Goal: Information Seeking & Learning: Learn about a topic

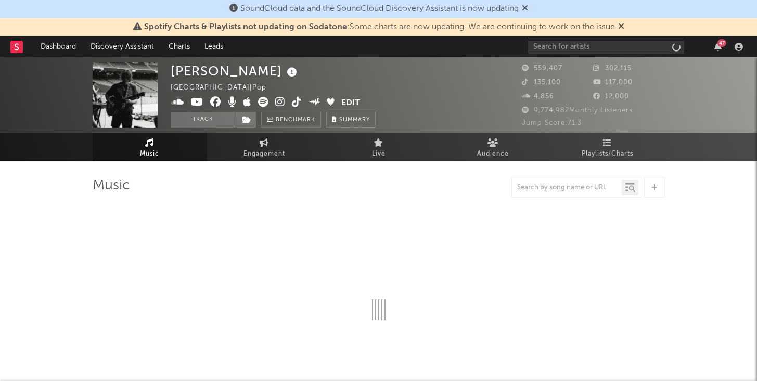
select select "6m"
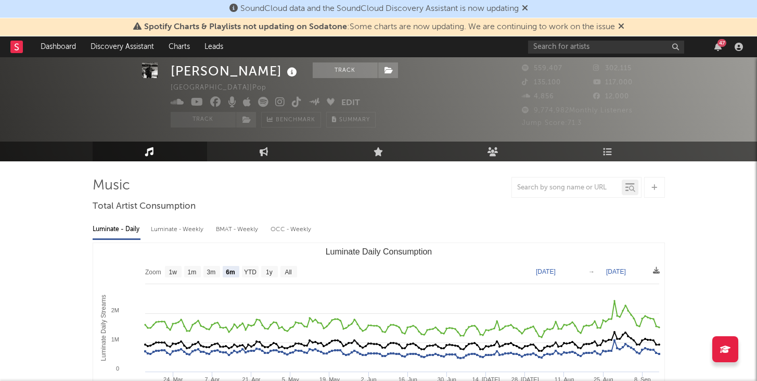
scroll to position [63, 0]
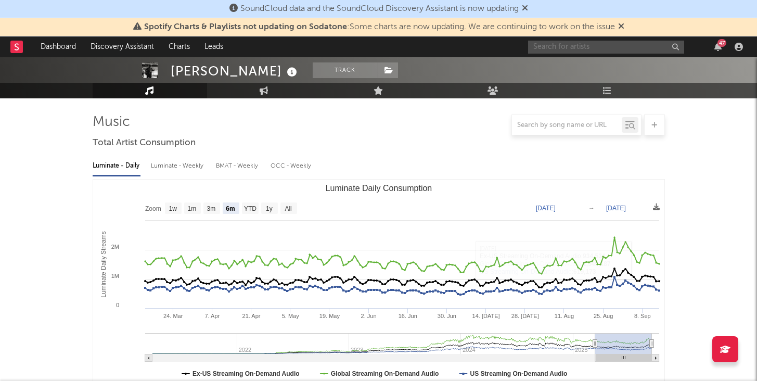
click at [607, 44] on input "text" at bounding box center [606, 47] width 156 height 13
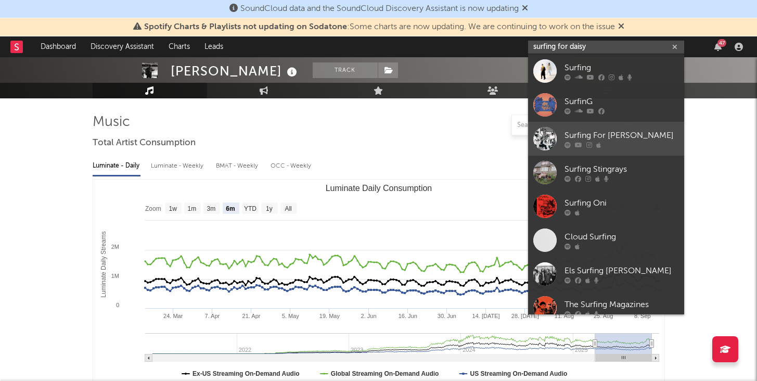
type input "surfing for daisy"
click at [612, 134] on div "Surfing For [PERSON_NAME]" at bounding box center [622, 135] width 114 height 12
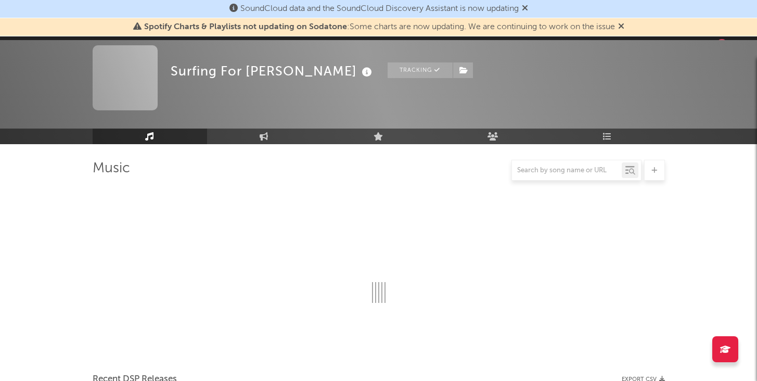
scroll to position [63, 0]
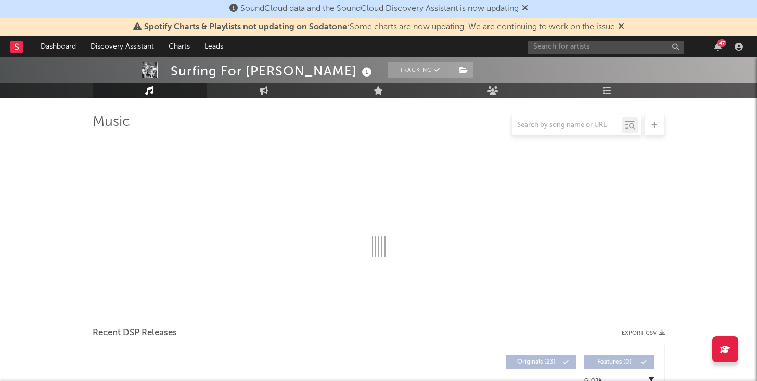
select select "6m"
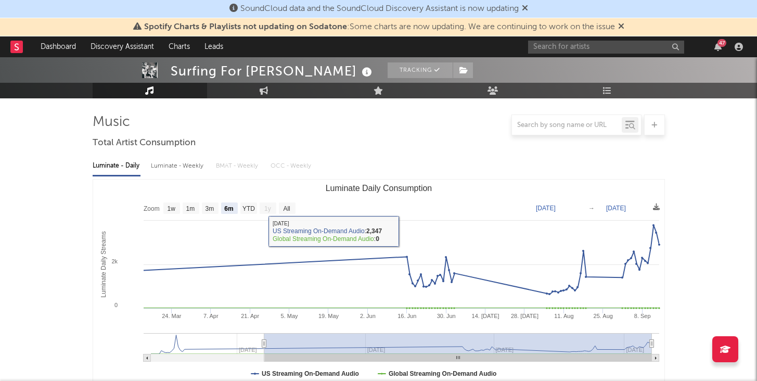
click at [194, 165] on div "Luminate - Weekly" at bounding box center [178, 166] width 55 height 18
select select "6m"
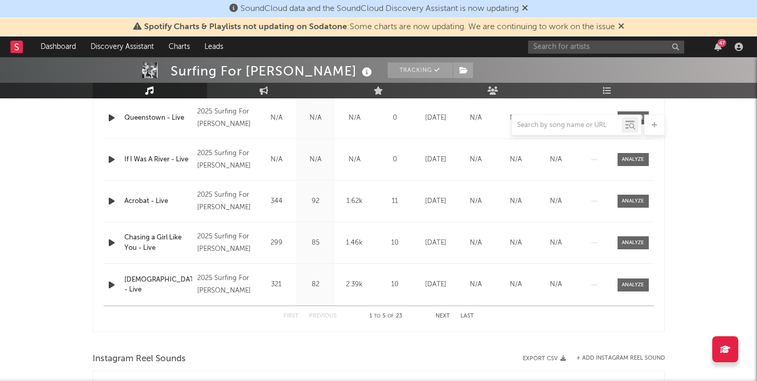
scroll to position [435, 0]
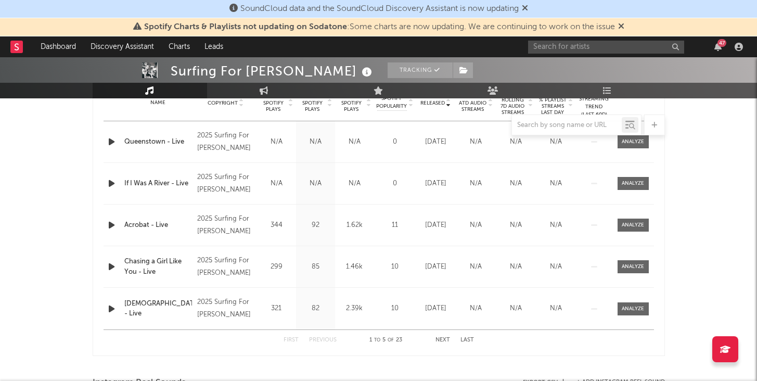
click at [60, 259] on div "Surfing For Daisy Tracking [GEOGRAPHIC_DATA] | Folk Edit Tracking Email Alerts …" at bounding box center [378, 282] width 757 height 1321
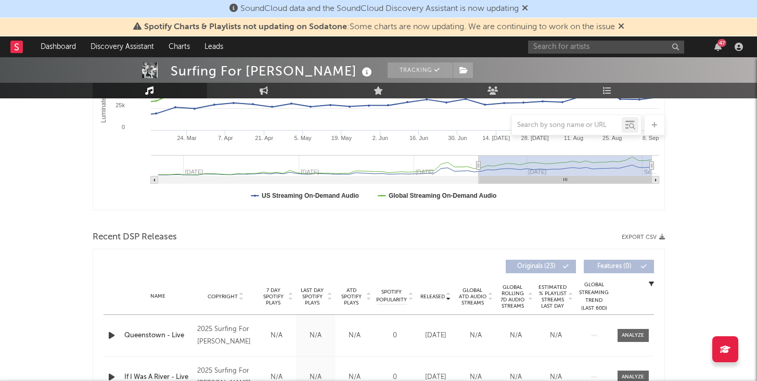
scroll to position [185, 0]
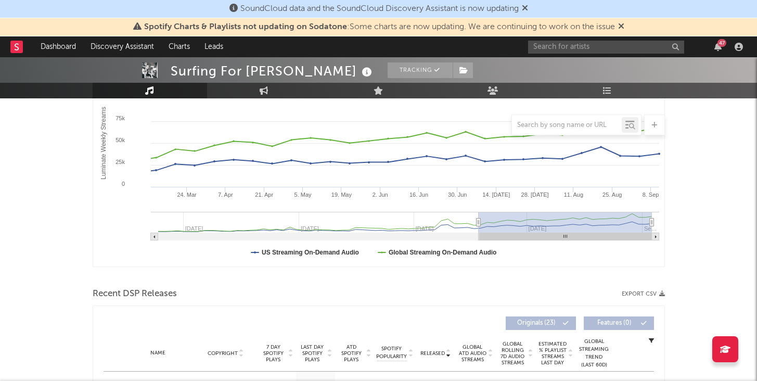
click at [531, 268] on div "Luminate - Daily Luminate - Weekly BMAT - Weekly OCC - Weekly Zoom 1w 1m 3m 6m …" at bounding box center [379, 150] width 572 height 239
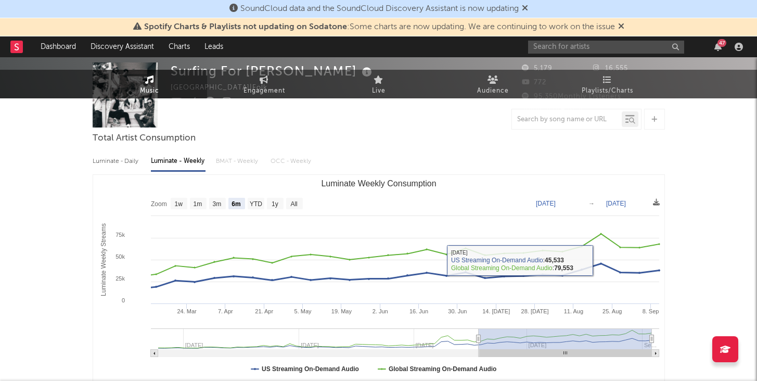
scroll to position [0, 0]
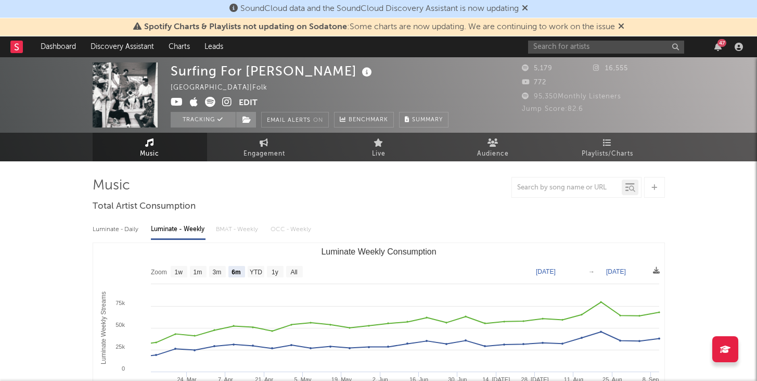
click at [108, 228] on div "Luminate - Daily" at bounding box center [117, 230] width 48 height 18
select select "6m"
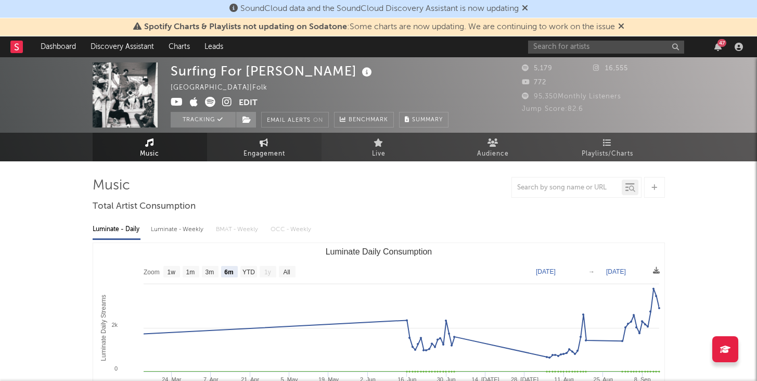
click at [272, 152] on span "Engagement" at bounding box center [265, 154] width 42 height 12
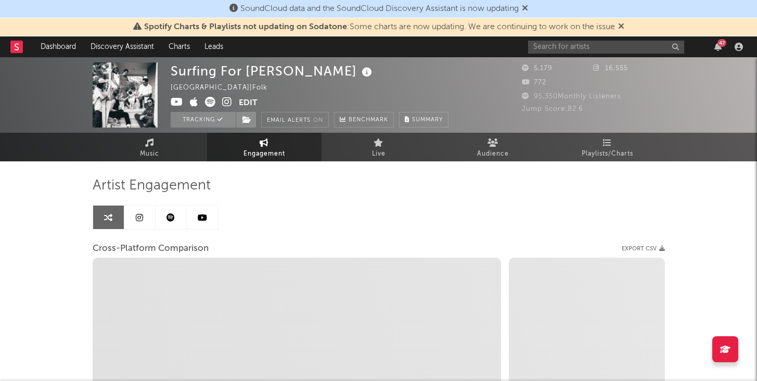
select select "1w"
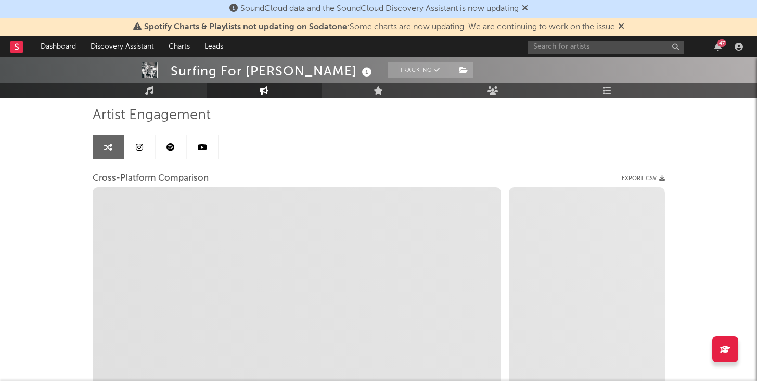
scroll to position [71, 0]
select select "1m"
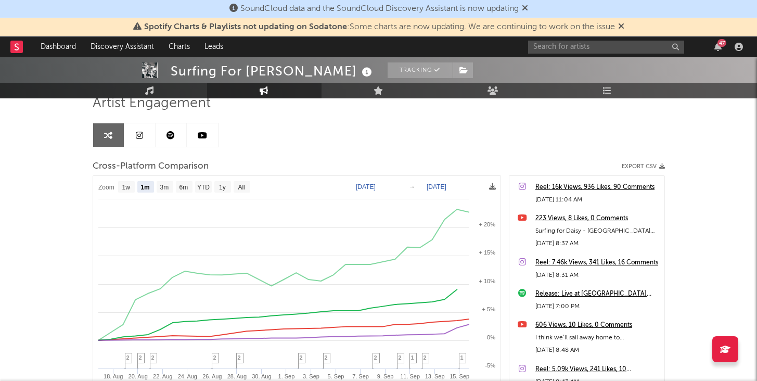
scroll to position [86, 0]
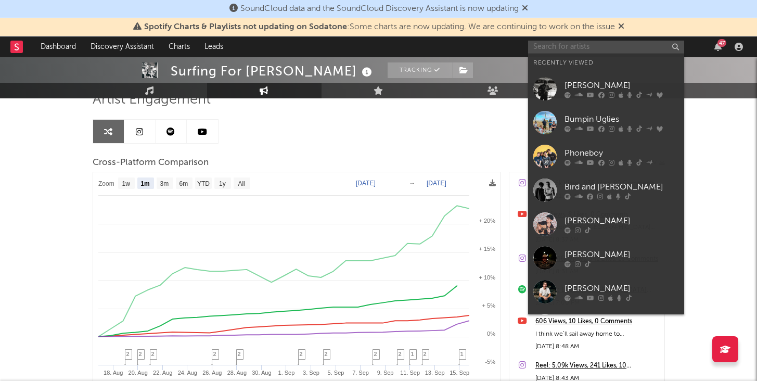
click at [585, 52] on input "text" at bounding box center [606, 47] width 156 height 13
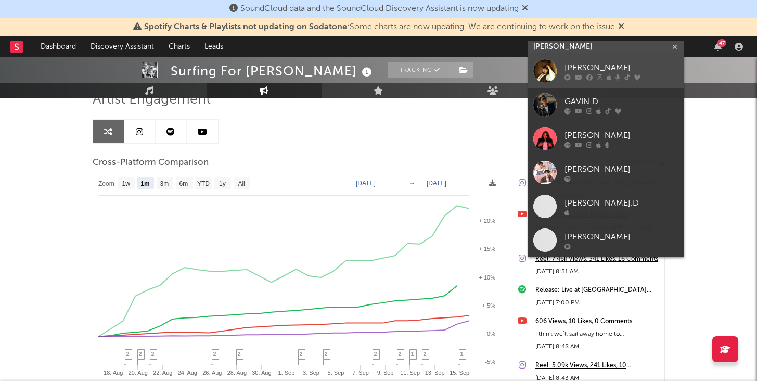
type input "[PERSON_NAME]"
click at [585, 68] on div "[PERSON_NAME]" at bounding box center [622, 67] width 114 height 12
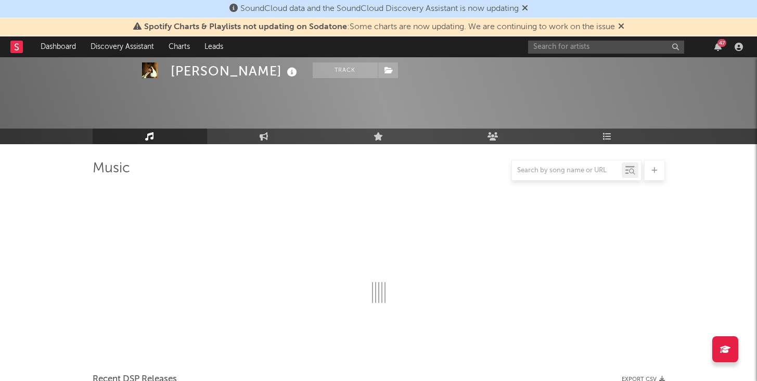
scroll to position [86, 0]
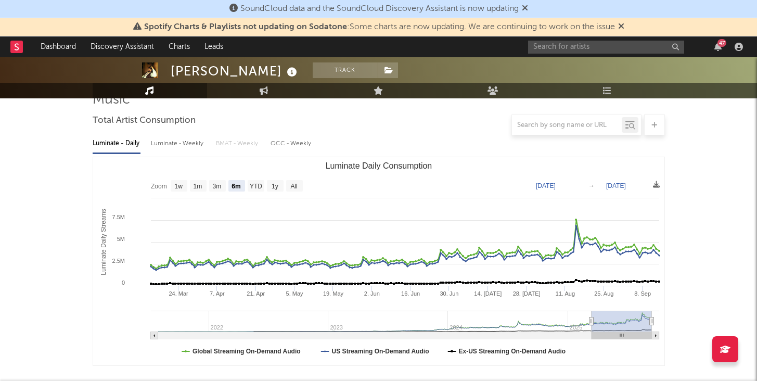
select select "6m"
